Goal: Task Accomplishment & Management: Manage account settings

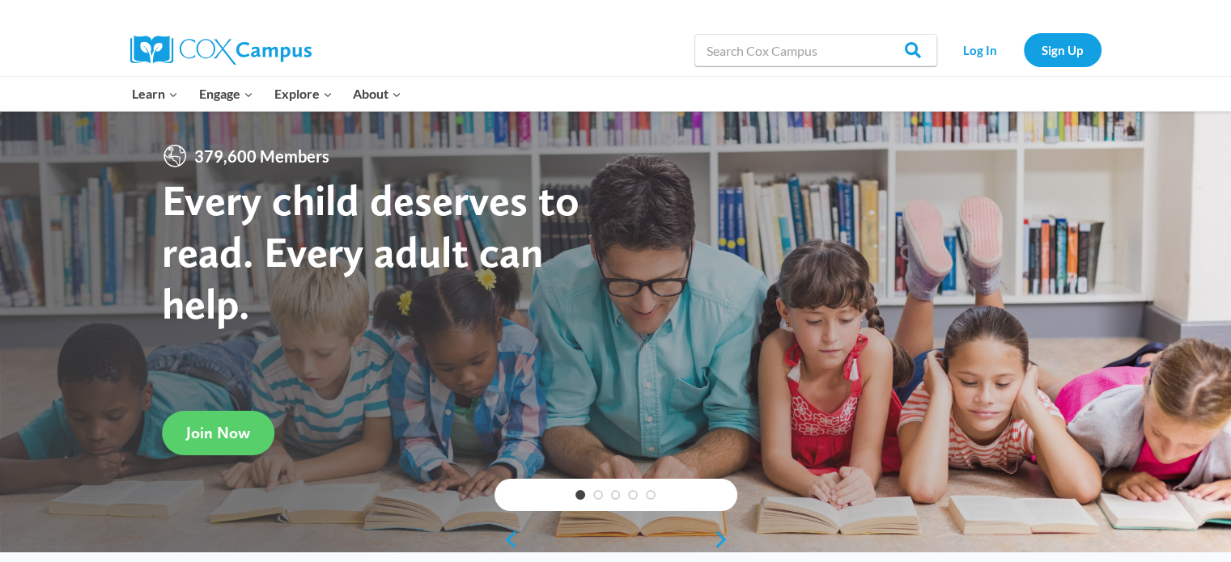
click at [1073, 0] on div at bounding box center [858, 12] width 485 height 24
click at [964, 46] on link "Log In" at bounding box center [980, 49] width 70 height 33
click at [972, 47] on link "Log In" at bounding box center [980, 49] width 70 height 33
